Goal: Navigation & Orientation: Find specific page/section

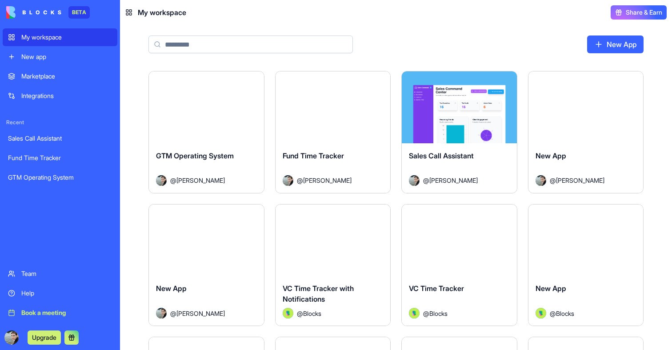
click at [289, 109] on div "Launch" at bounding box center [332, 108] width 115 height 72
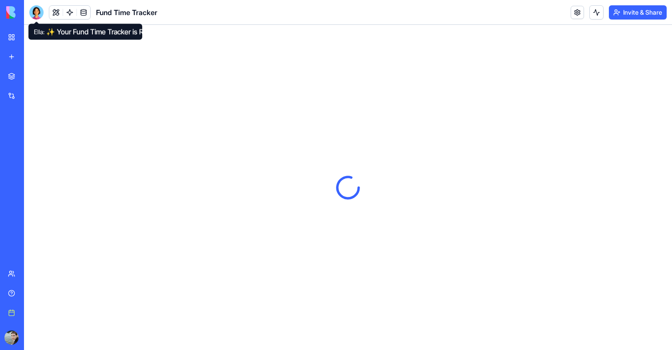
click at [38, 12] on div at bounding box center [36, 12] width 14 height 14
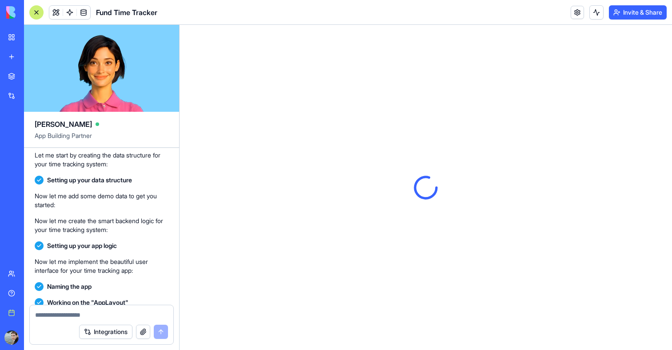
scroll to position [358, 0]
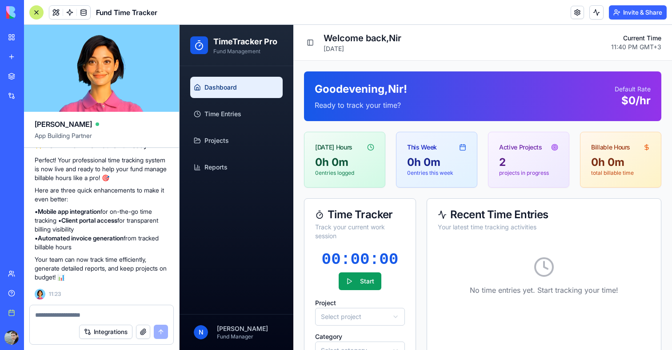
click at [8, 40] on link "My workspace" at bounding box center [21, 37] width 36 height 18
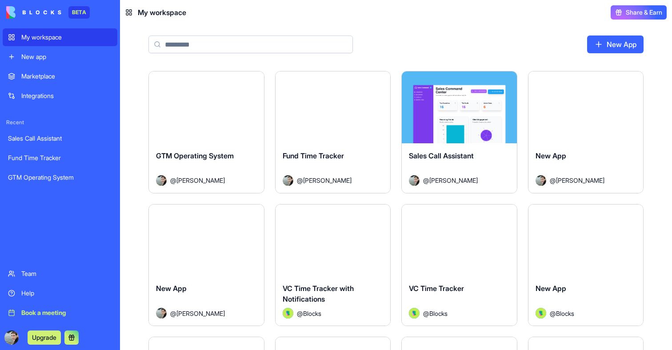
click at [209, 132] on div "Launch" at bounding box center [206, 108] width 115 height 72
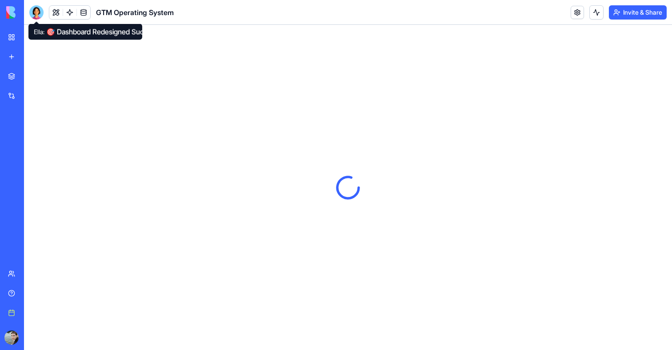
click at [36, 12] on div at bounding box center [36, 12] width 14 height 14
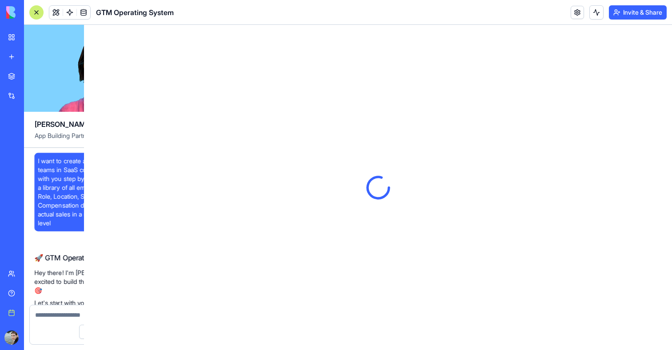
scroll to position [20613, 0]
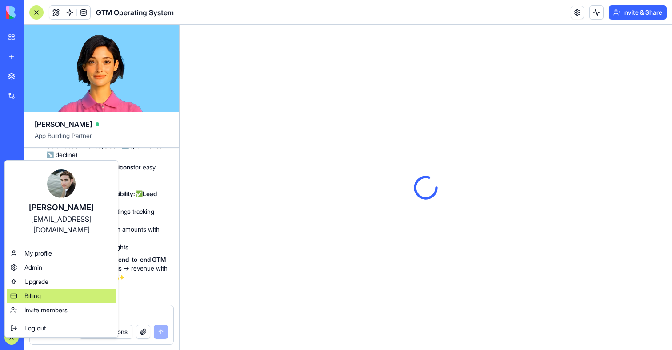
click at [32, 292] on span "Billing" at bounding box center [32, 296] width 16 height 9
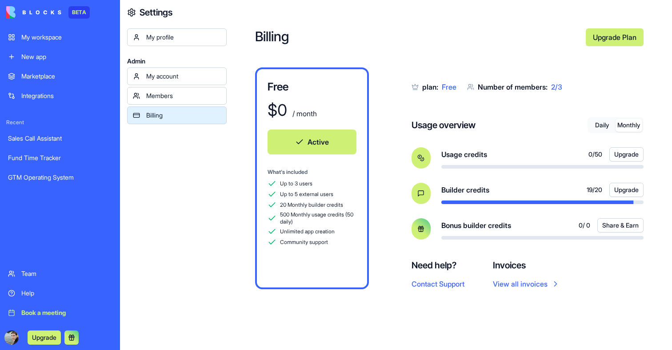
click at [630, 126] on button "Monthly" at bounding box center [628, 125] width 27 height 13
click at [604, 131] on button "Daily" at bounding box center [601, 125] width 27 height 13
click at [622, 125] on button "Monthly" at bounding box center [628, 125] width 27 height 13
click at [606, 127] on button "Daily" at bounding box center [601, 125] width 27 height 13
click at [41, 41] on div "My workspace" at bounding box center [66, 37] width 91 height 9
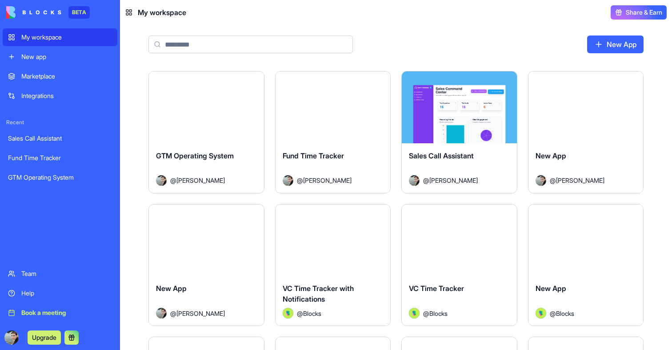
click at [212, 111] on button "Launch" at bounding box center [206, 108] width 67 height 18
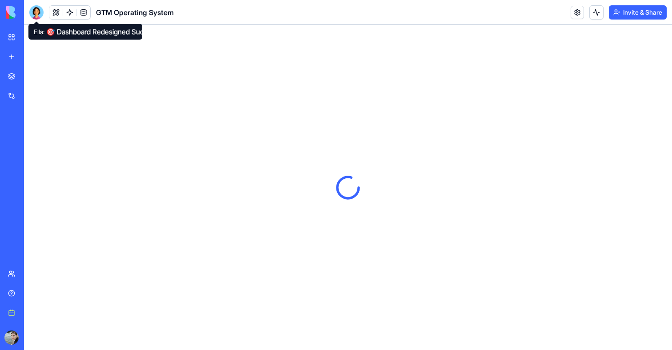
click at [33, 16] on div at bounding box center [36, 12] width 14 height 14
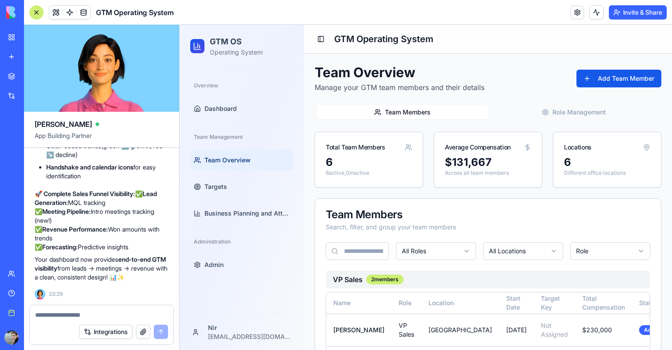
scroll to position [20076, 0]
click at [218, 107] on span "Dashboard" at bounding box center [220, 108] width 32 height 9
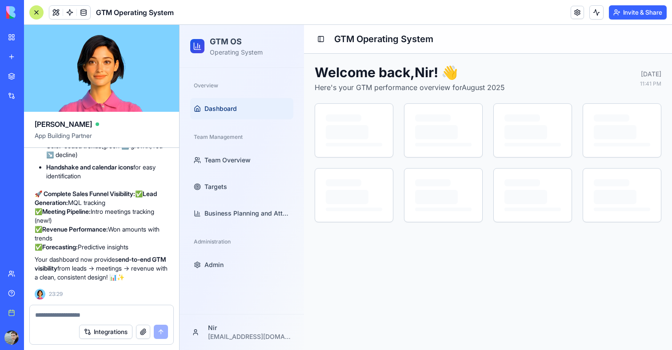
click at [33, 12] on div at bounding box center [36, 12] width 14 height 14
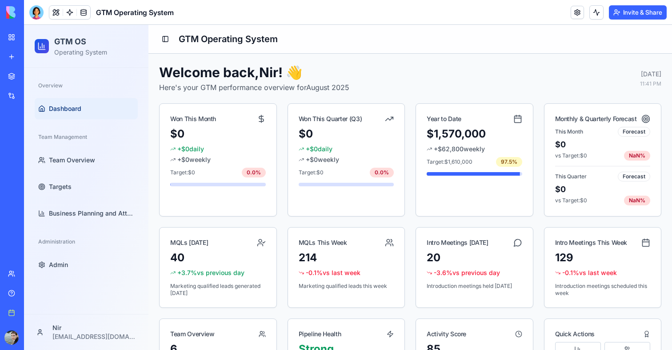
click at [34, 12] on div at bounding box center [36, 12] width 14 height 14
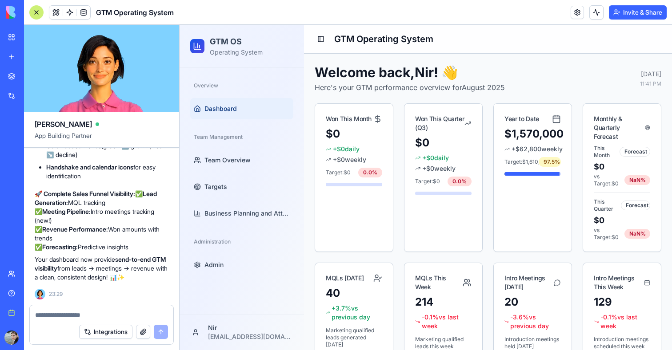
click at [39, 14] on div at bounding box center [36, 12] width 14 height 14
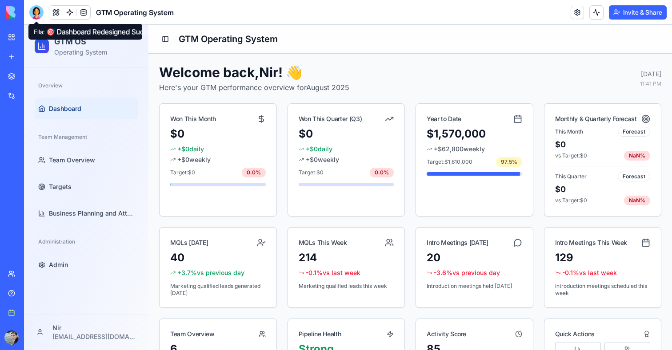
click at [35, 12] on div at bounding box center [36, 12] width 14 height 14
